Goal: Transaction & Acquisition: Subscribe to service/newsletter

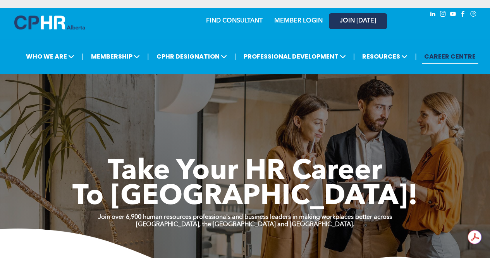
click at [340, 24] on span "JOIN [DATE]" at bounding box center [358, 20] width 36 height 7
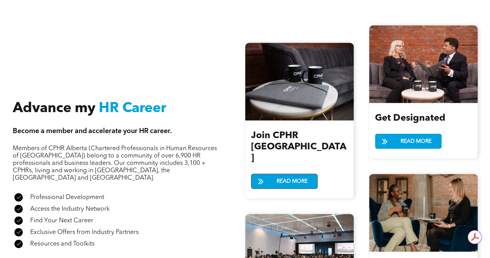
click at [291, 174] on span "READ MORE" at bounding box center [292, 181] width 36 height 14
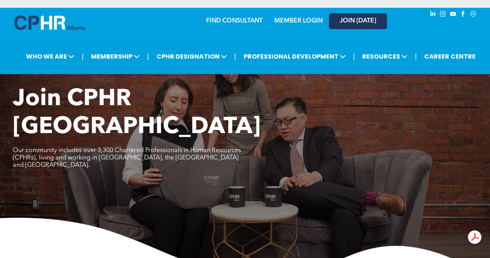
click at [371, 21] on span "JOIN [DATE]" at bounding box center [358, 20] width 36 height 7
